Goal: Task Accomplishment & Management: Manage account settings

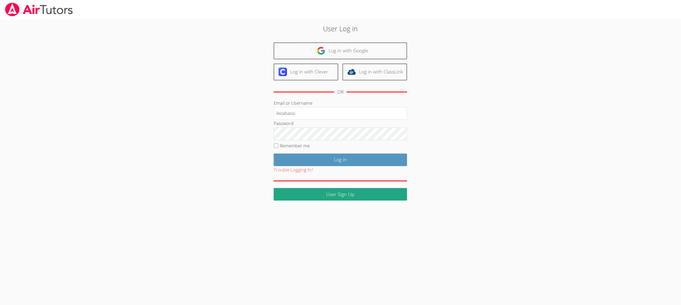
type input "leoabassi"
click at [297, 159] on input "Log in" at bounding box center [340, 159] width 133 height 13
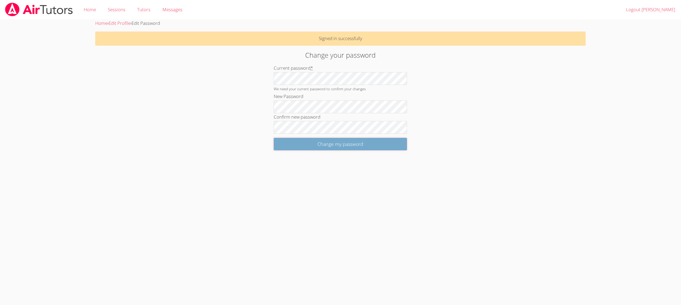
click at [281, 141] on input "Change my password" at bounding box center [340, 144] width 133 height 13
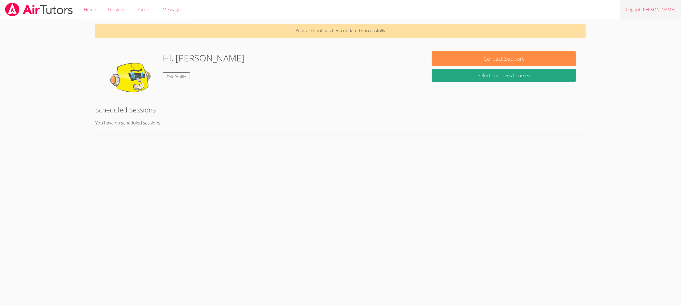
click at [659, 7] on link "Logout [PERSON_NAME]" at bounding box center [650, 9] width 61 height 19
